Goal: Check status: Check status

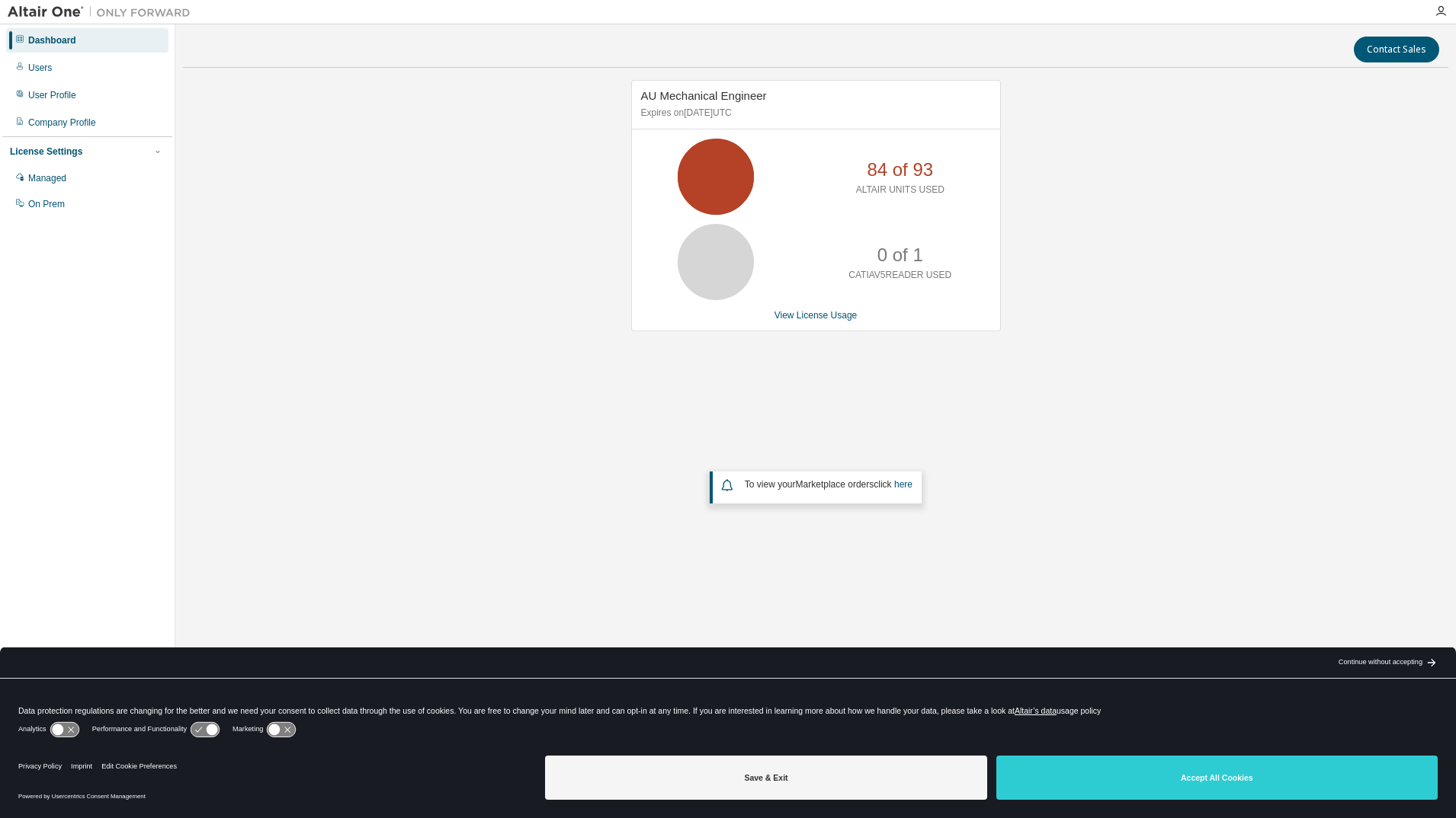
click at [720, 162] on icon at bounding box center [715, 176] width 38 height 38
drag, startPoint x: 703, startPoint y: 162, endPoint x: 727, endPoint y: 160, distance: 24.1
click at [712, 162] on icon at bounding box center [715, 176] width 38 height 38
drag, startPoint x: 884, startPoint y: 182, endPoint x: 891, endPoint y: 173, distance: 11.4
click at [888, 178] on p "84 of 93" at bounding box center [900, 170] width 66 height 26
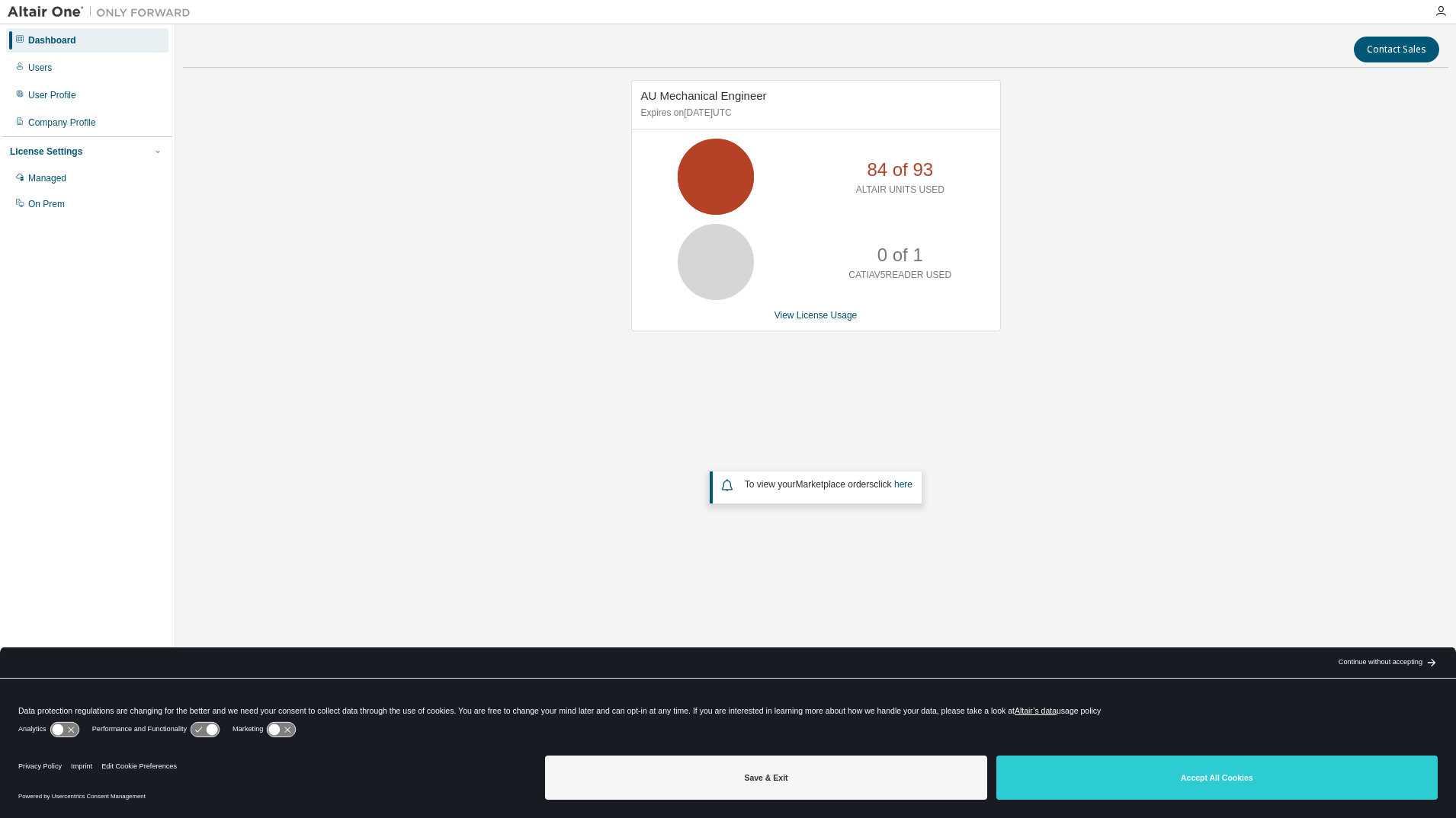
click at [891, 173] on p "84 of 93" at bounding box center [900, 170] width 66 height 26
click at [814, 314] on link "View License Usage" at bounding box center [816, 315] width 83 height 11
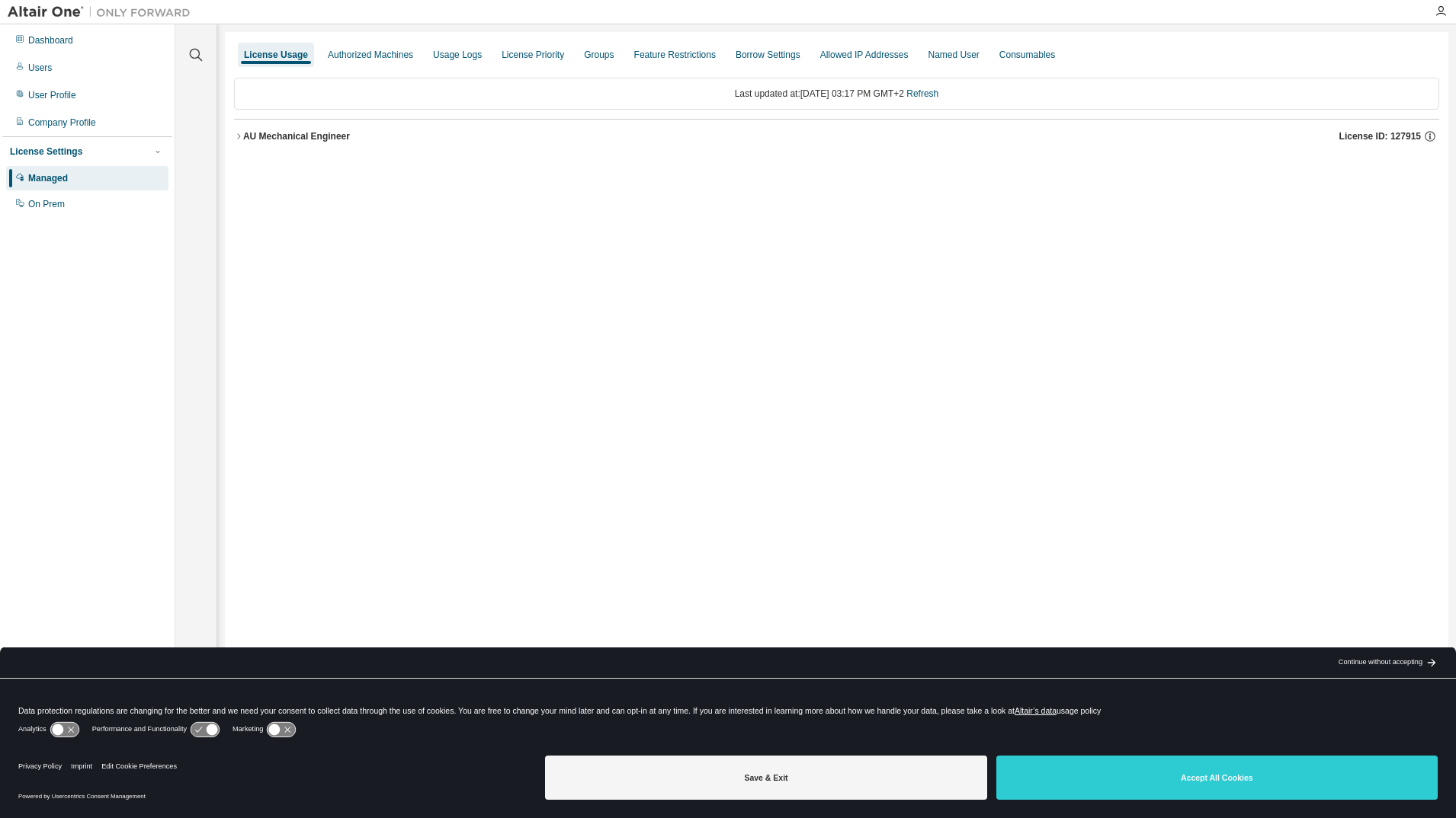
click at [241, 138] on icon "button" at bounding box center [239, 136] width 9 height 9
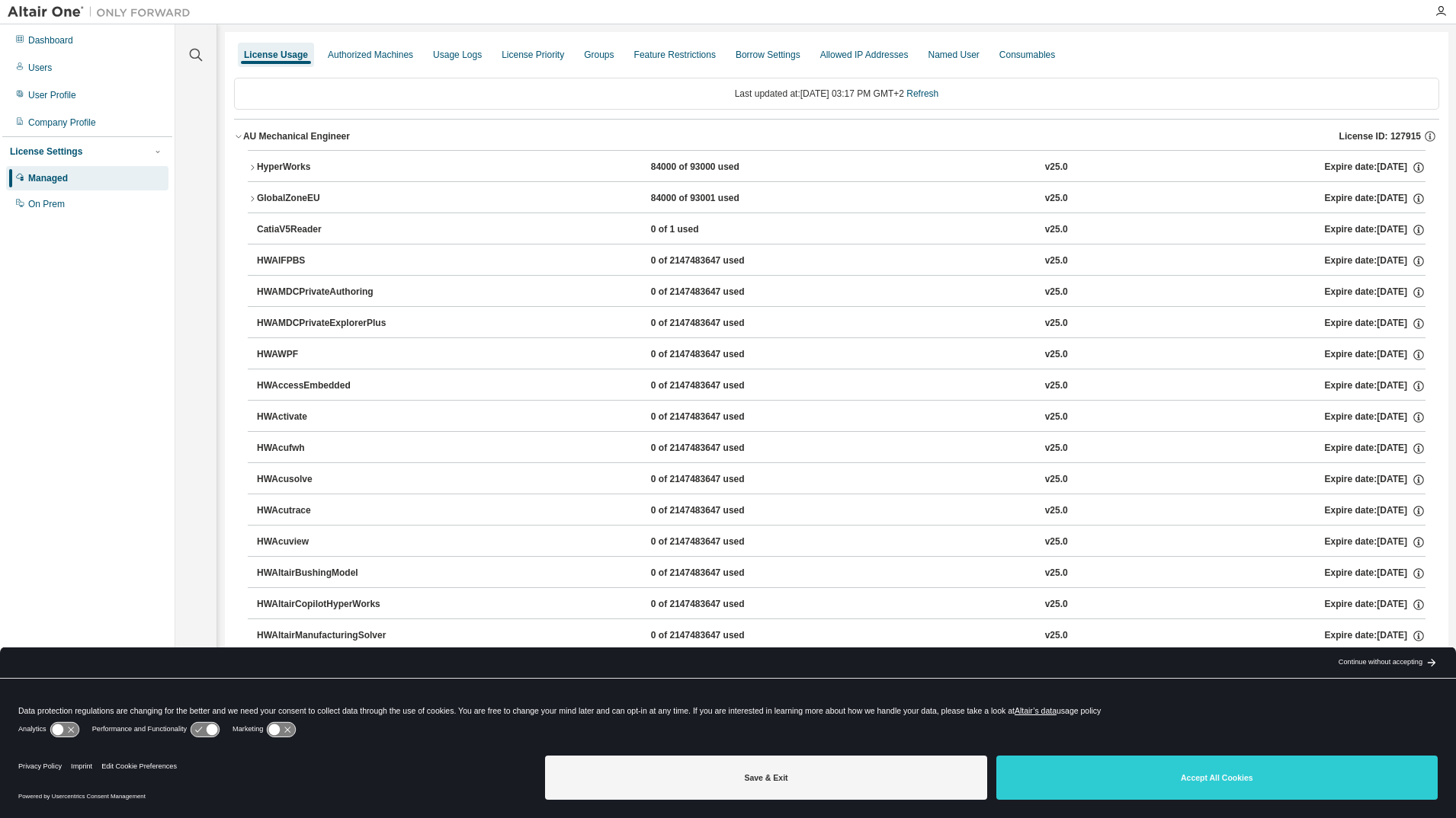
click at [249, 199] on icon "button" at bounding box center [253, 199] width 9 height 9
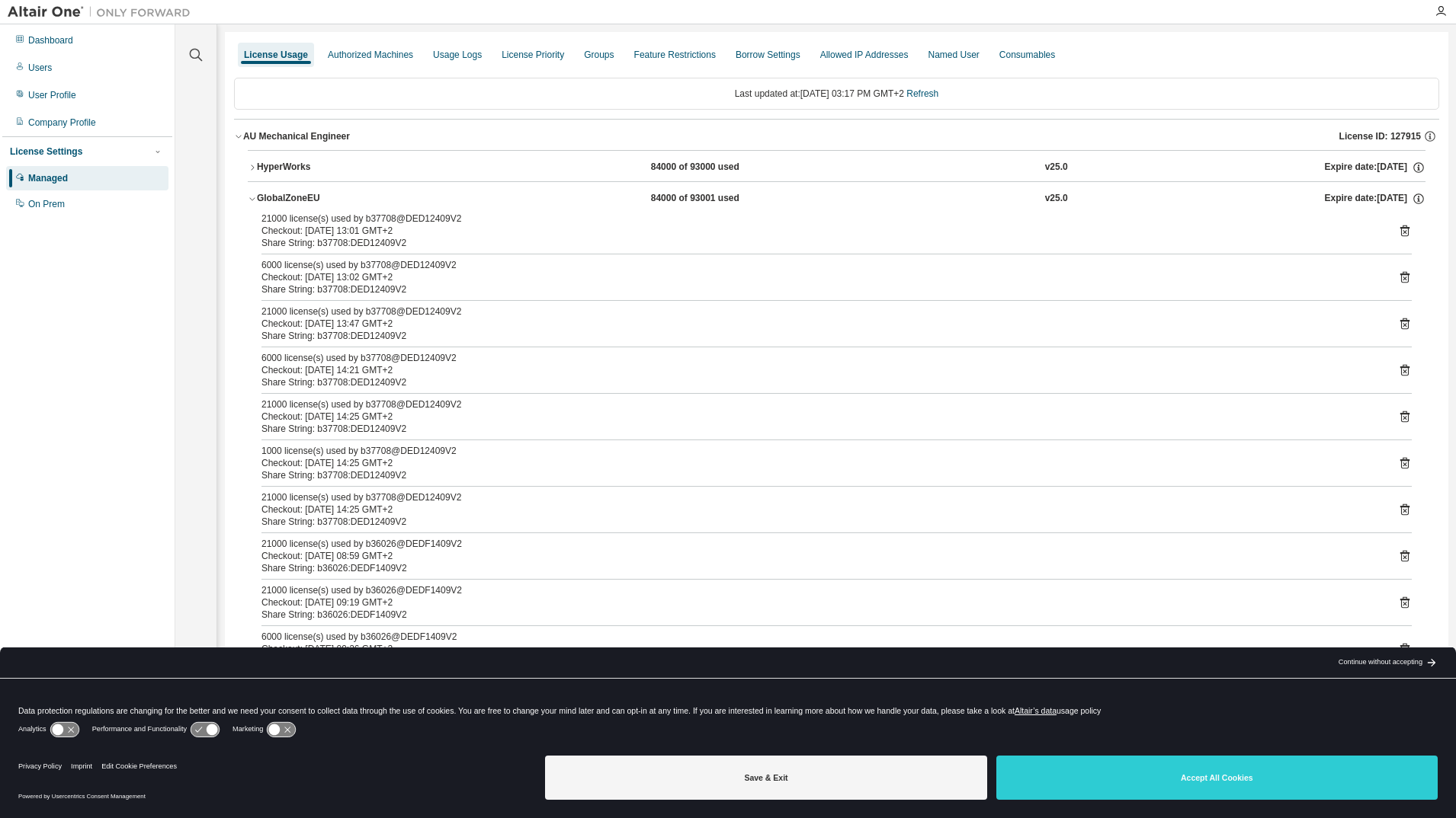
click at [251, 191] on button "GlobalZoneEU 84000 of 93001 used v25.0 Expire date: [DATE]" at bounding box center [837, 198] width 1178 height 33
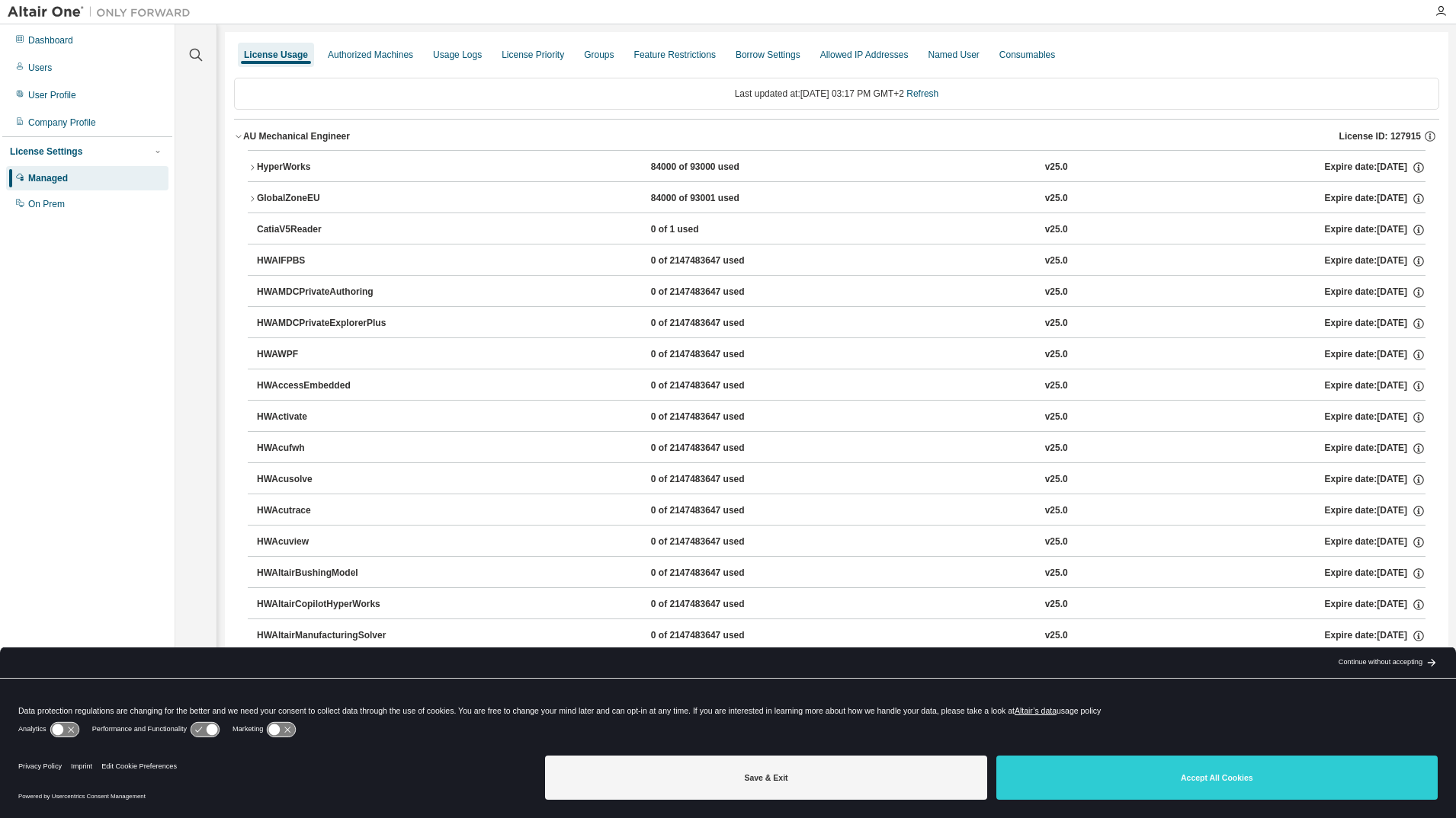
click at [256, 174] on button "HyperWorks 84000 of 93000 used v25.0 Expire date: [DATE]" at bounding box center [837, 168] width 1178 height 33
